Goal: Ask a question

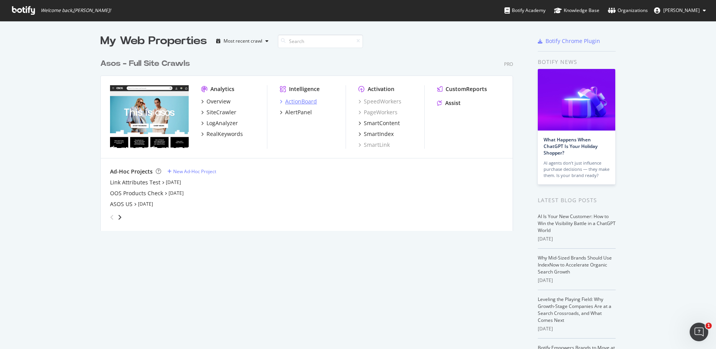
click at [305, 99] on div "ActionBoard" at bounding box center [301, 102] width 32 height 8
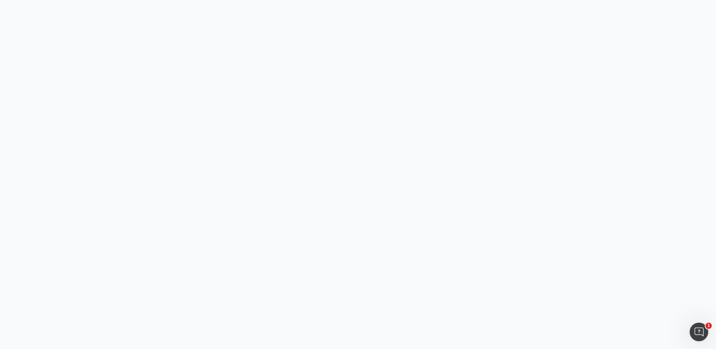
click at [289, 107] on body "1" at bounding box center [358, 174] width 716 height 349
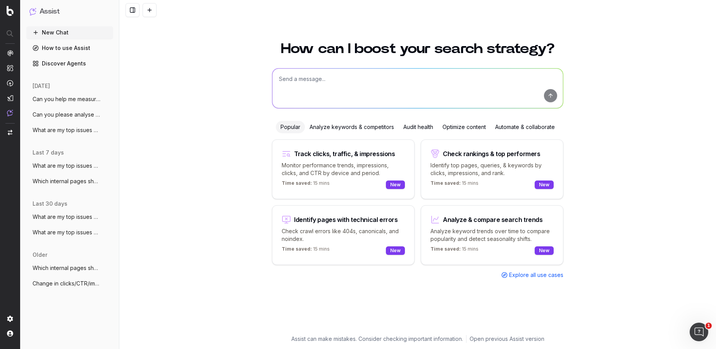
click at [55, 116] on span "Can you please analyse the heading hiera" at bounding box center [67, 115] width 68 height 8
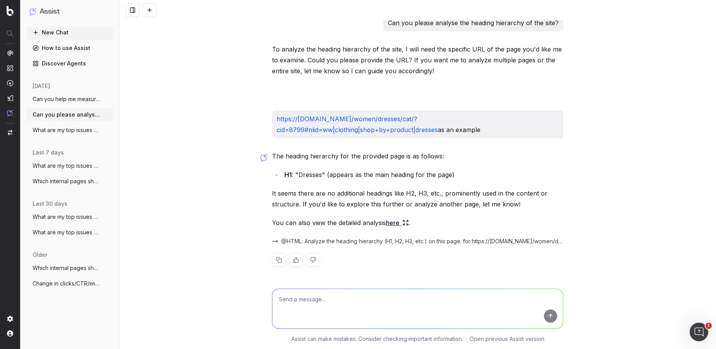
drag, startPoint x: 55, startPoint y: 125, endPoint x: 57, endPoint y: 136, distance: 11.1
click at [55, 125] on button "What are my top issues concerning" at bounding box center [69, 130] width 87 height 12
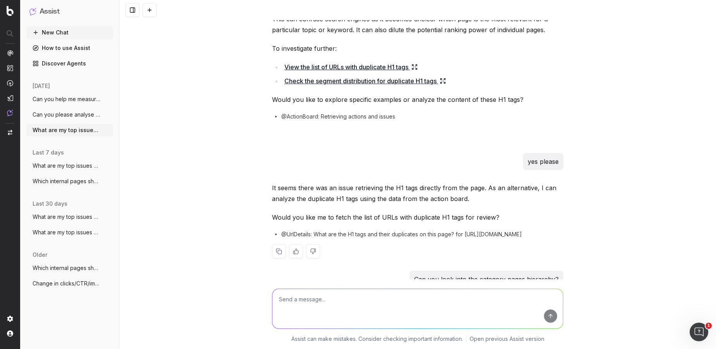
scroll to position [757, 0]
click at [323, 67] on link "View the list of URLs with duplicate H1 tags" at bounding box center [351, 67] width 133 height 11
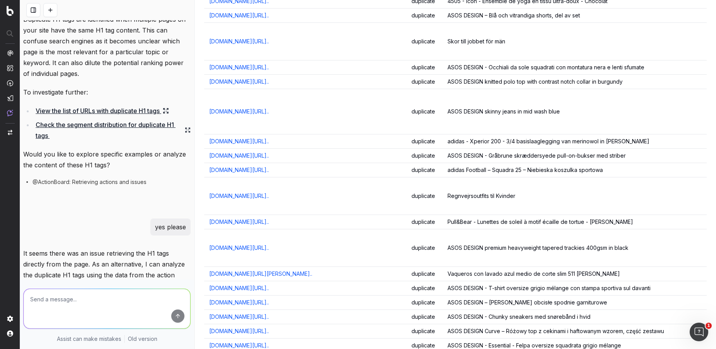
scroll to position [418, 0]
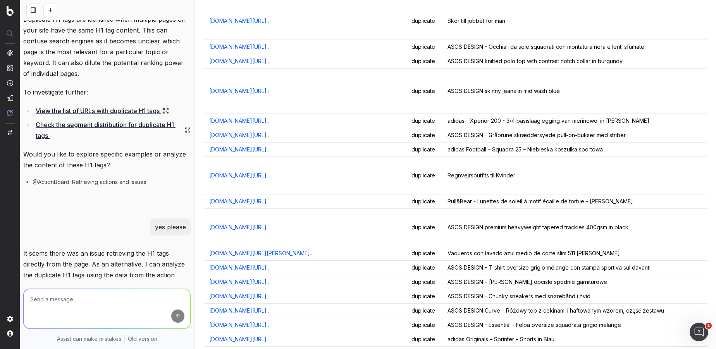
click at [269, 229] on link "[DOMAIN_NAME][URL].." at bounding box center [239, 228] width 60 height 8
click at [257, 91] on link "[DOMAIN_NAME][URL].." at bounding box center [239, 91] width 60 height 8
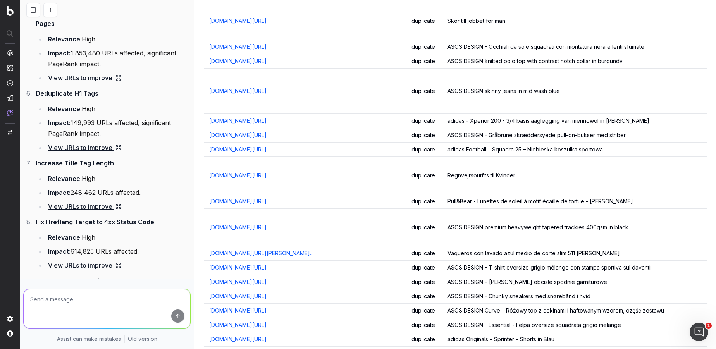
scroll to position [359, 0]
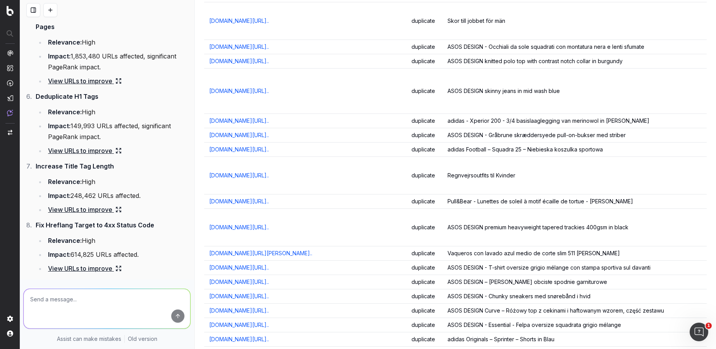
drag, startPoint x: 49, startPoint y: 126, endPoint x: 121, endPoint y: 127, distance: 72.1
click at [121, 127] on li "Impact: 149,993 URLs affected, significant PageRank impact." at bounding box center [118, 132] width 145 height 22
click at [154, 133] on ul "Relevance: High Impact: 149,993 URLs affected, significant PageRank impact. Vie…" at bounding box center [113, 132] width 155 height 50
click at [64, 308] on textarea at bounding box center [107, 309] width 167 height 40
type textarea "What is duplicated in the H1 tags?"
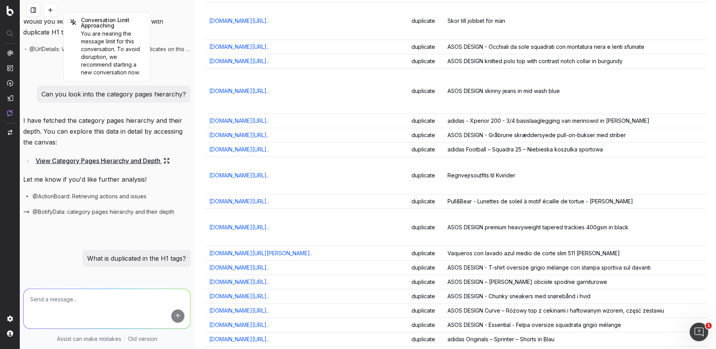
scroll to position [1259, 0]
